Goal: Use online tool/utility: Utilize a website feature to perform a specific function

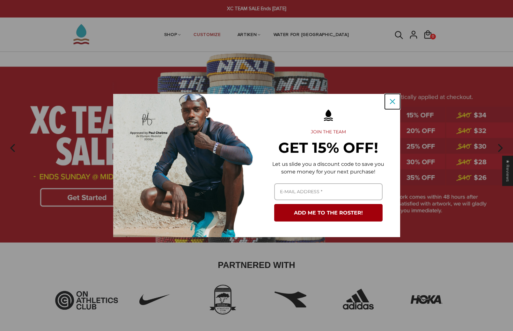
click at [392, 102] on icon "close icon" at bounding box center [392, 101] width 5 height 5
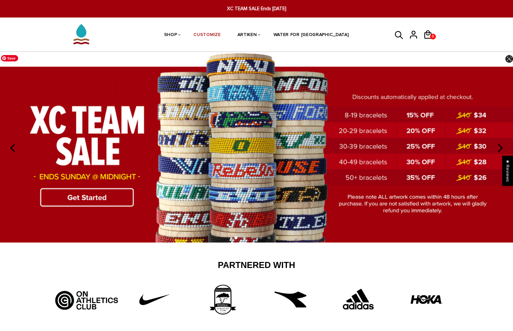
click at [97, 199] on img at bounding box center [256, 147] width 513 height 191
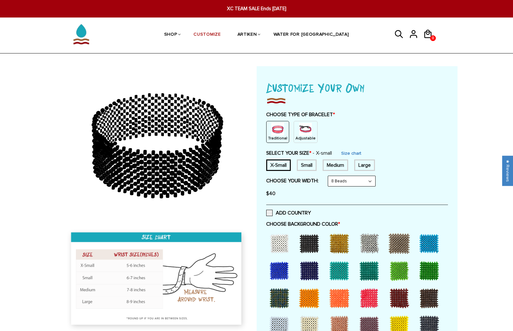
scroll to position [10, 0]
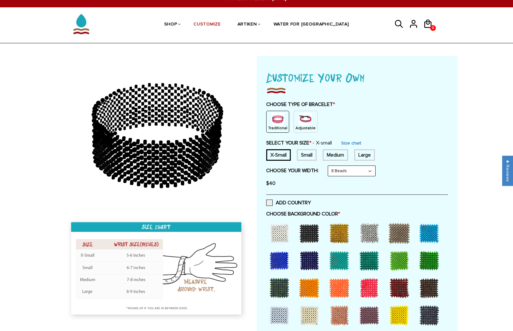
click at [306, 260] on div at bounding box center [308, 260] width 25 height 25
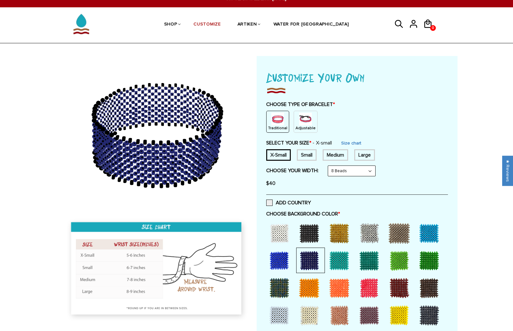
click at [307, 124] on img at bounding box center [305, 119] width 13 height 13
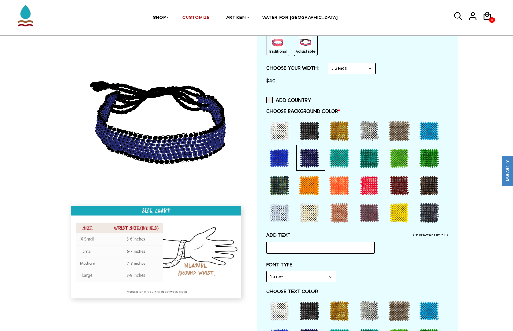
scroll to position [92, 0]
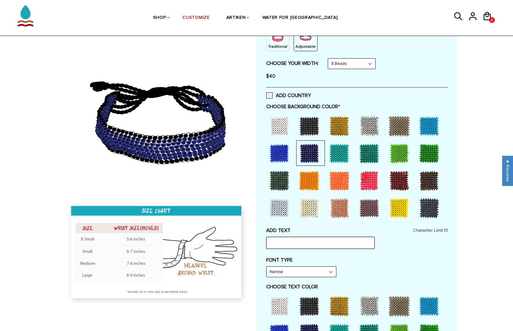
click at [344, 245] on input "text" at bounding box center [320, 243] width 108 height 12
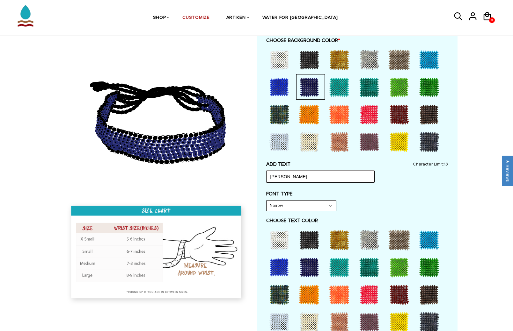
scroll to position [189, 0]
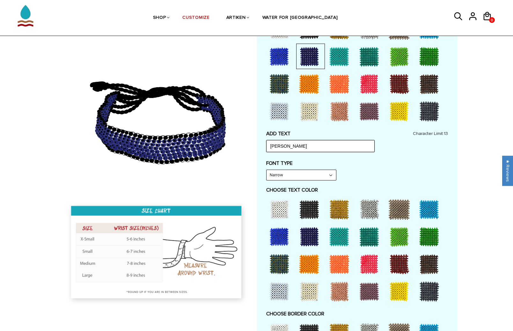
type input "[PERSON_NAME]"
click at [285, 211] on div at bounding box center [278, 209] width 25 height 25
select select "Bold"
click option "Bold" at bounding box center [0, 0] width 0 height 0
click at [279, 209] on div at bounding box center [278, 209] width 25 height 25
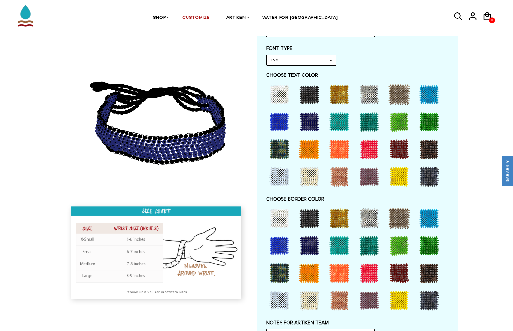
scroll to position [321, 0]
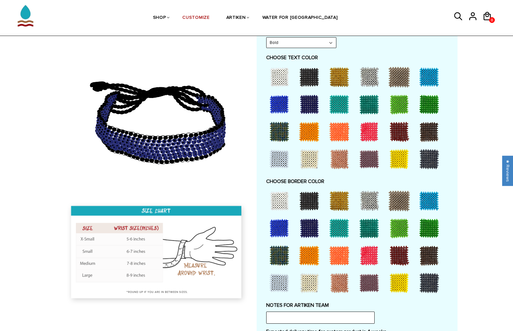
click at [399, 280] on div at bounding box center [398, 283] width 25 height 25
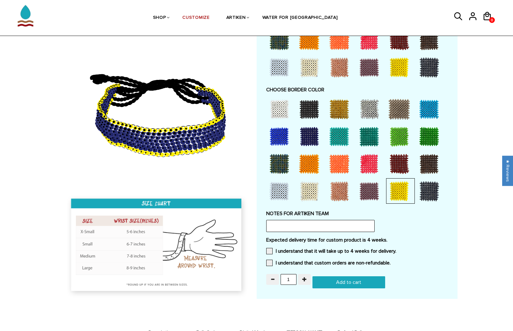
scroll to position [214, 0]
